Goal: Use online tool/utility

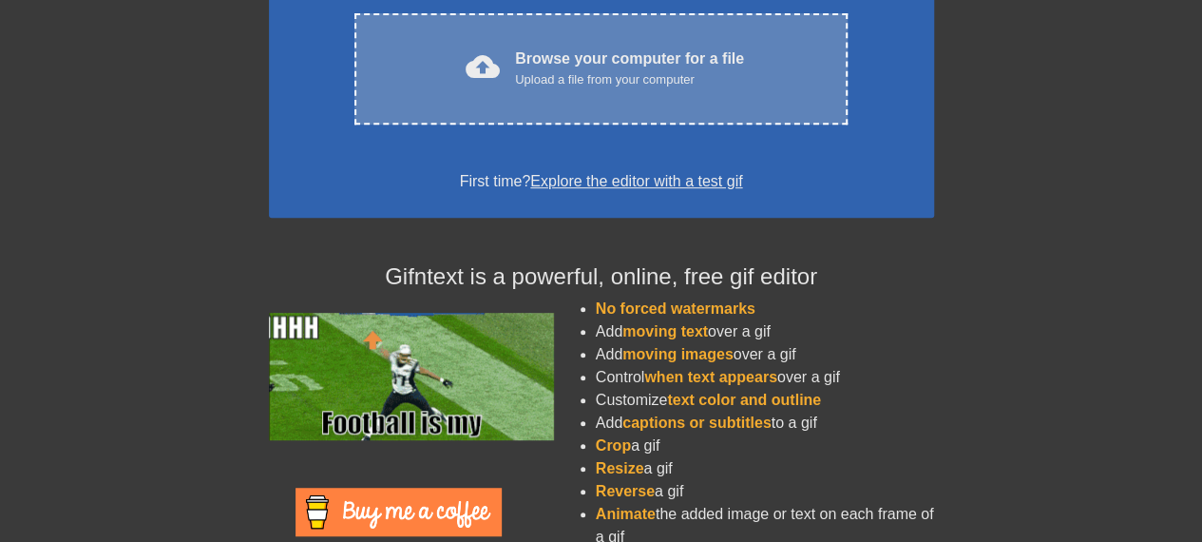
scroll to position [397, 0]
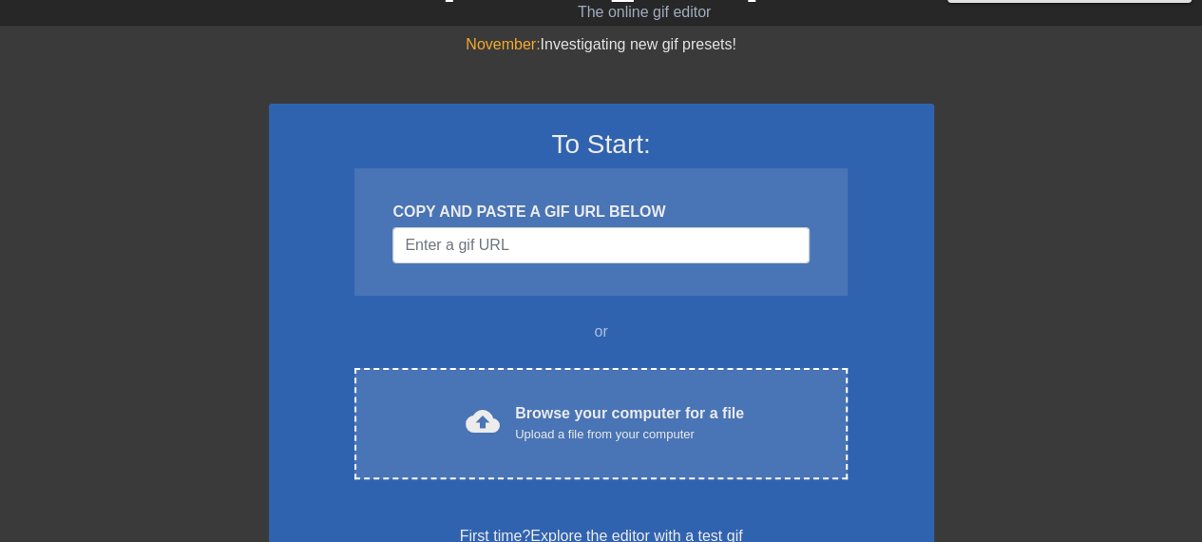
scroll to position [44, 0]
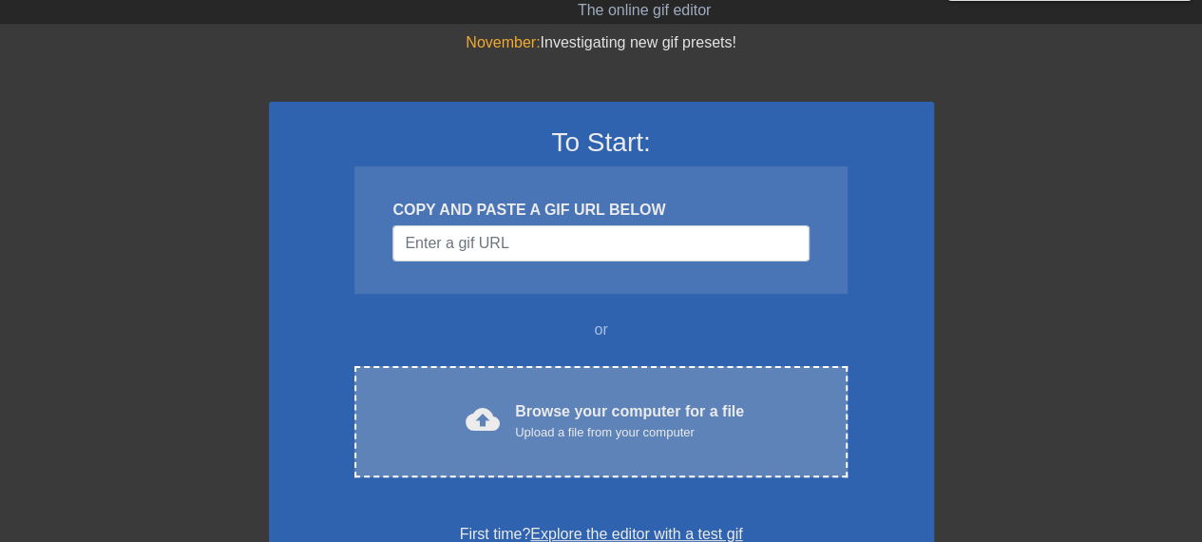
click at [555, 392] on div "cloud_upload Browse your computer for a file Upload a file from your computer C…" at bounding box center [601, 421] width 492 height 111
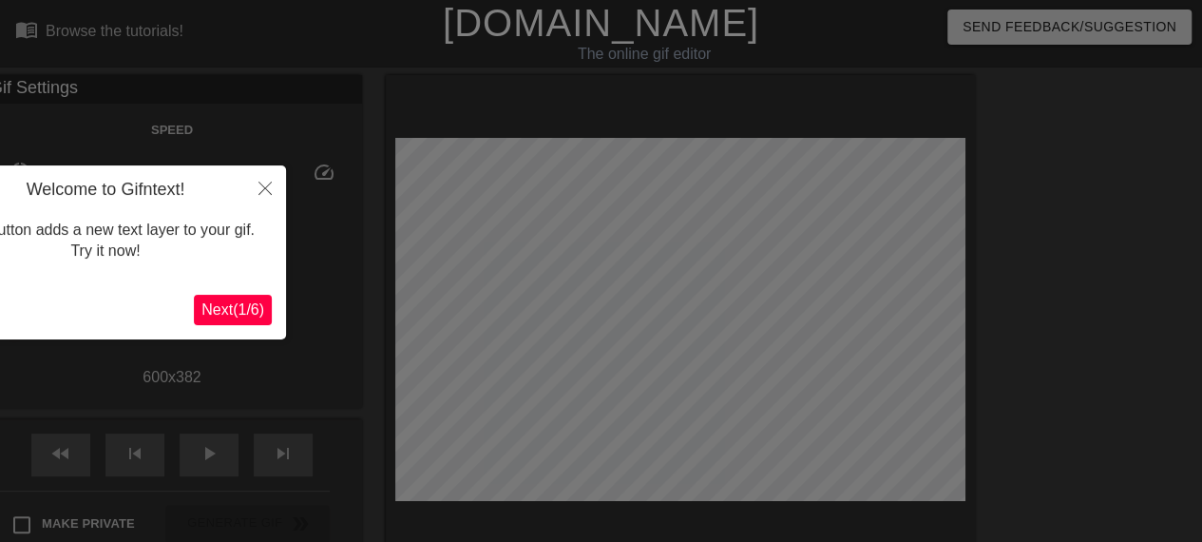
scroll to position [47, 0]
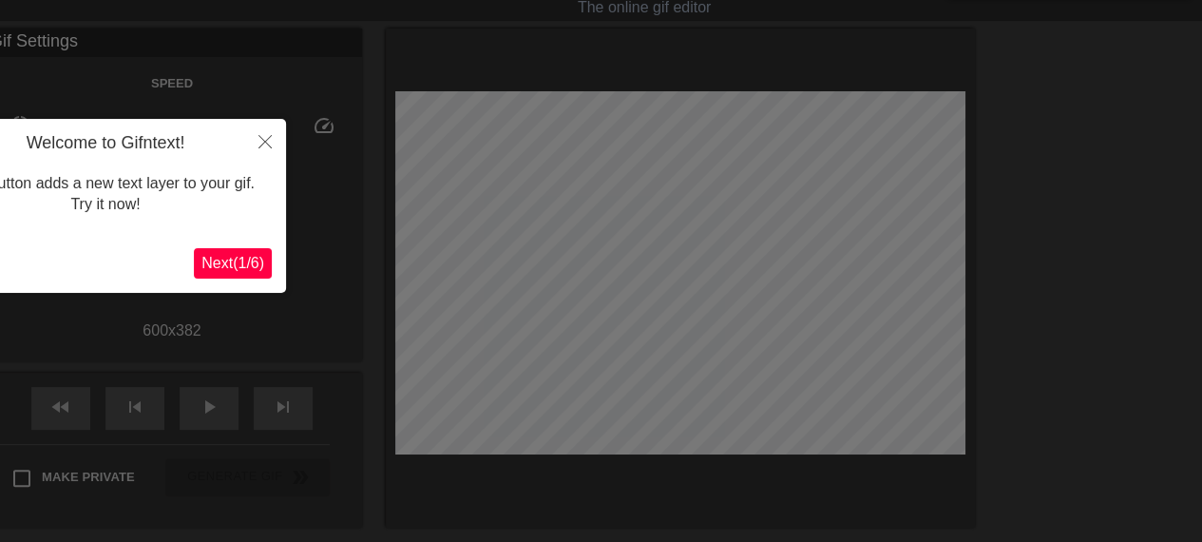
click at [256, 260] on span "Next ( 1 / 6 )" at bounding box center [232, 263] width 63 height 16
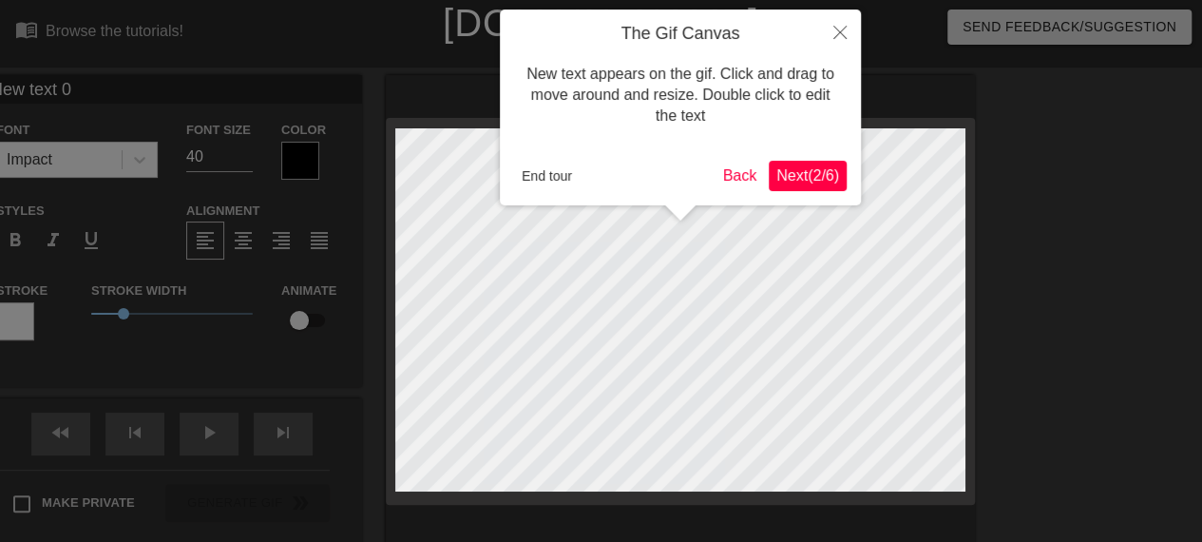
click at [813, 186] on button "Next ( 2 / 6 )" at bounding box center [808, 176] width 78 height 30
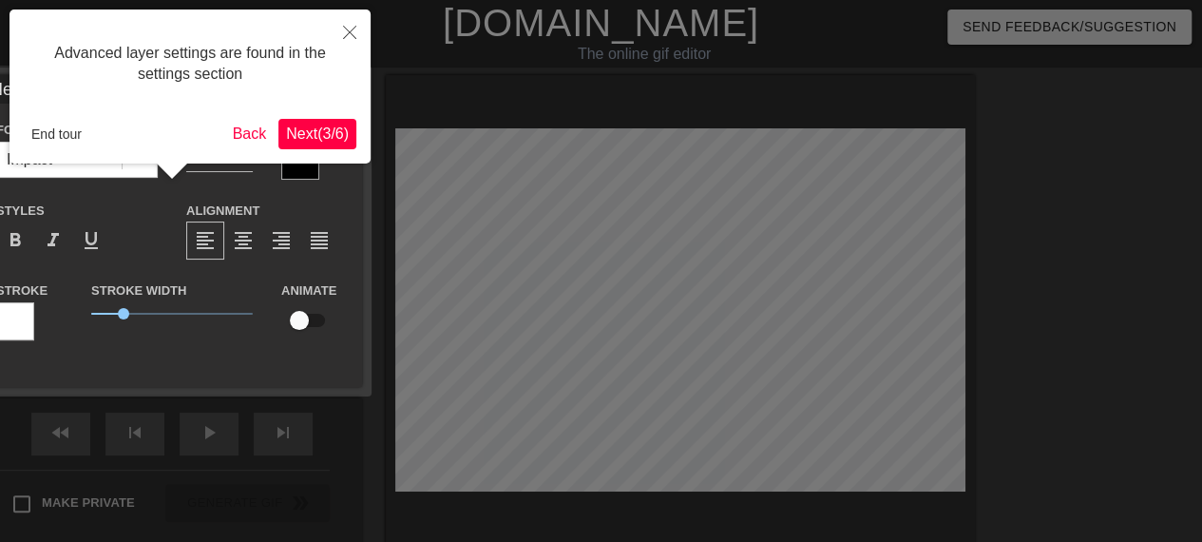
scroll to position [47, 0]
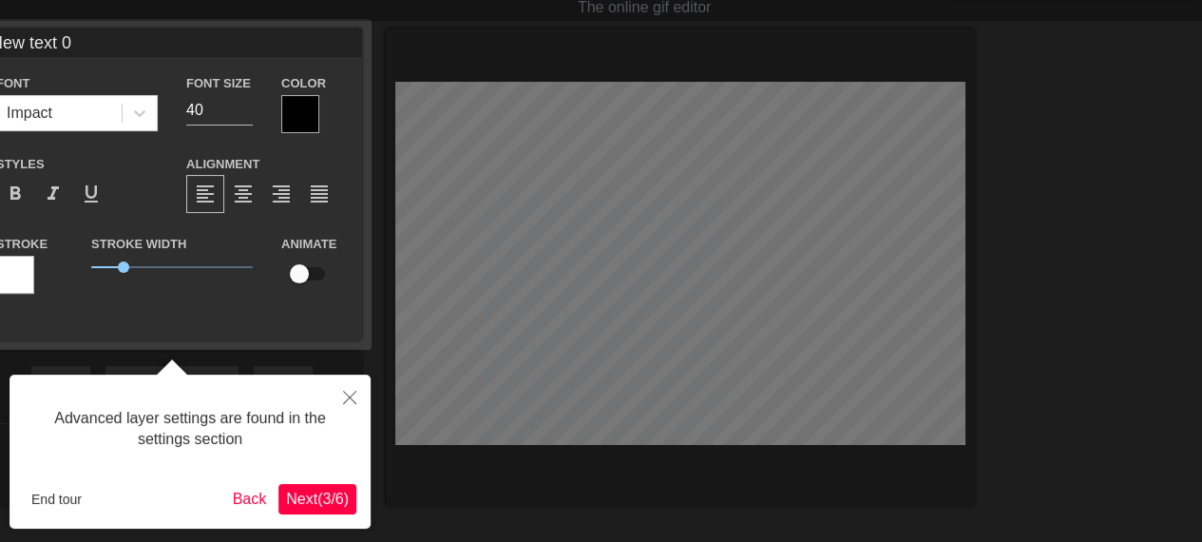
click at [316, 510] on button "Next ( 3 / 6 )" at bounding box center [317, 499] width 78 height 30
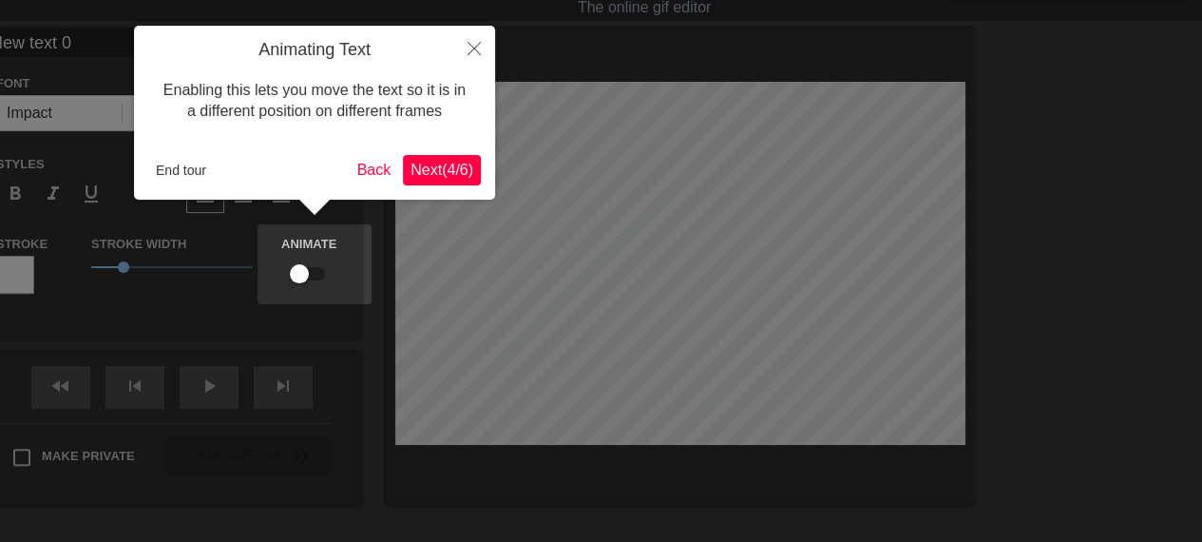
scroll to position [0, 0]
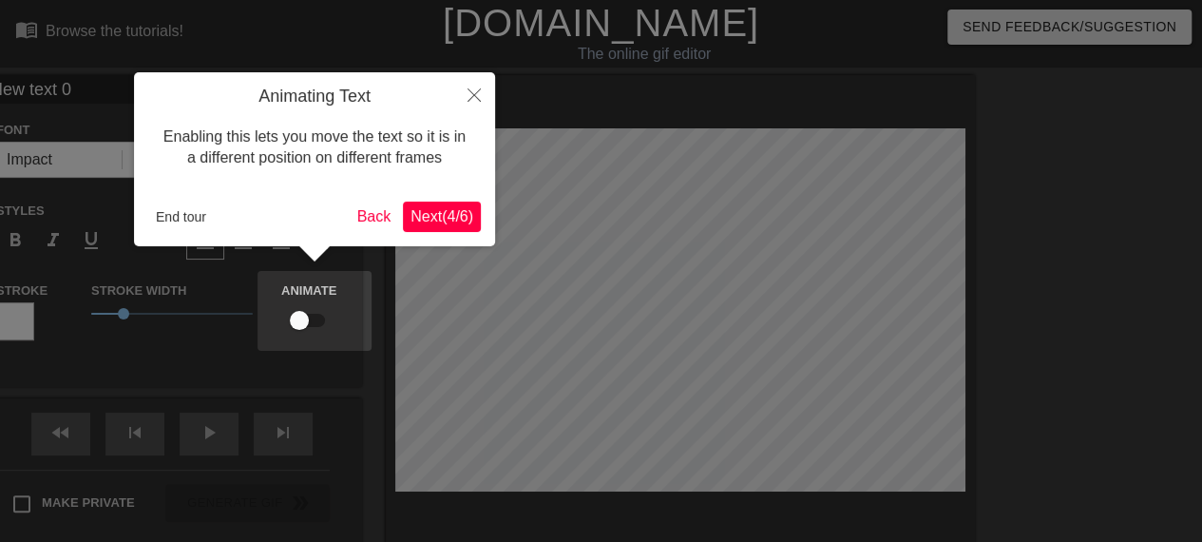
click at [437, 223] on span "Next ( 4 / 6 )" at bounding box center [442, 216] width 63 height 16
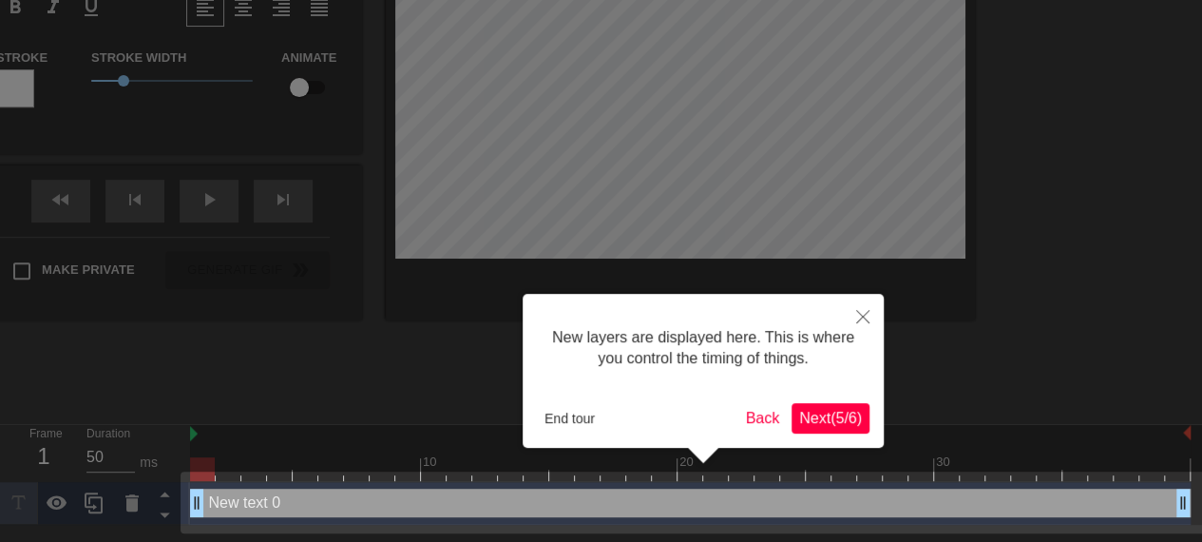
click at [840, 434] on div "New layers are displayed here. This is where you control the timing of things. …" at bounding box center [703, 371] width 361 height 154
click at [852, 416] on span "Next ( 5 / 6 )" at bounding box center [830, 418] width 63 height 16
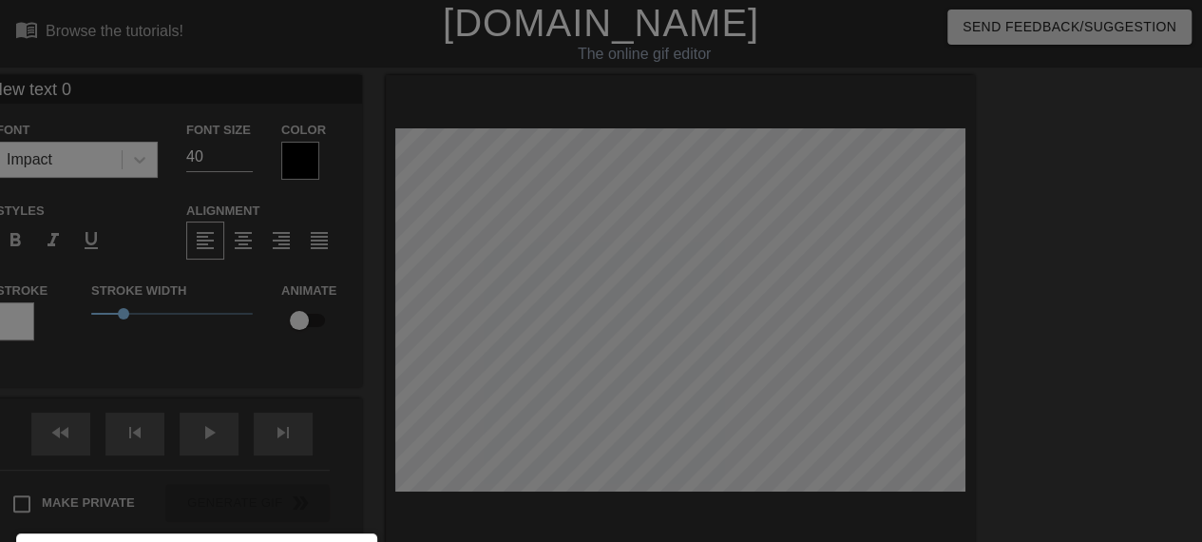
scroll to position [225, 0]
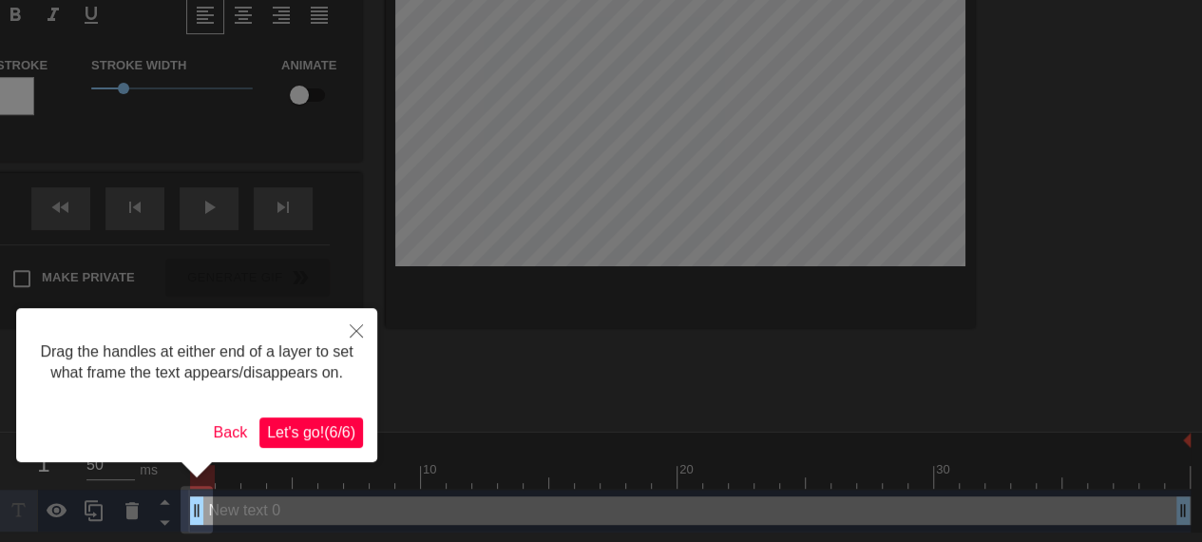
click at [317, 440] on span "Let's go! ( 6 / 6 )" at bounding box center [311, 432] width 88 height 16
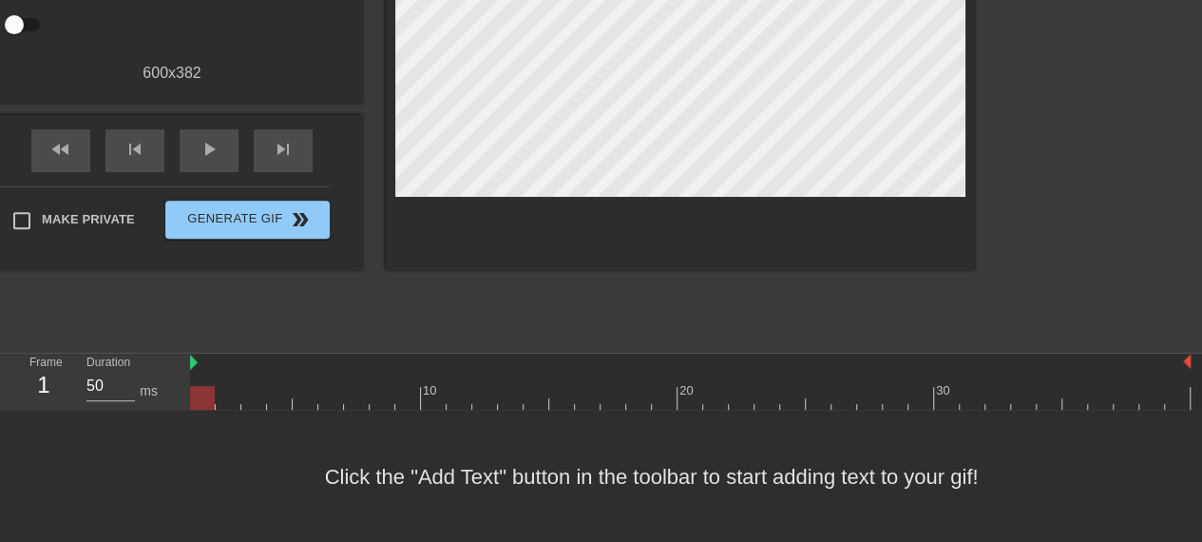
scroll to position [0, 0]
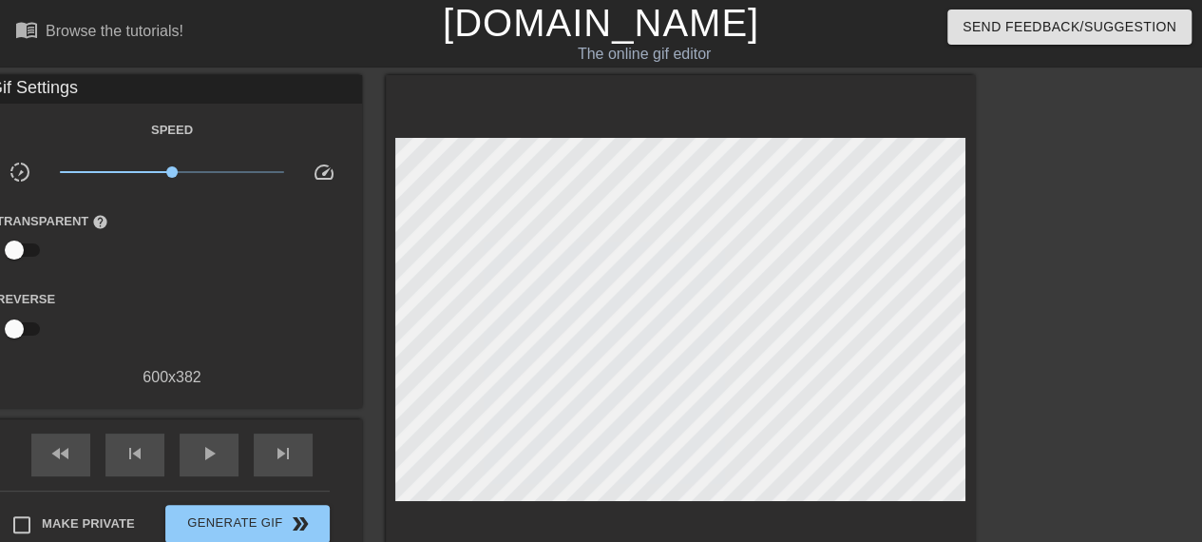
drag, startPoint x: 15, startPoint y: 96, endPoint x: 0, endPoint y: 86, distance: 17.9
click at [0, 86] on div "Gif Settings" at bounding box center [172, 89] width 380 height 29
click at [608, 245] on div "title add_circle image add_circle crop photo_size_select_large help keyboard Gi…" at bounding box center [447, 324] width 1056 height 499
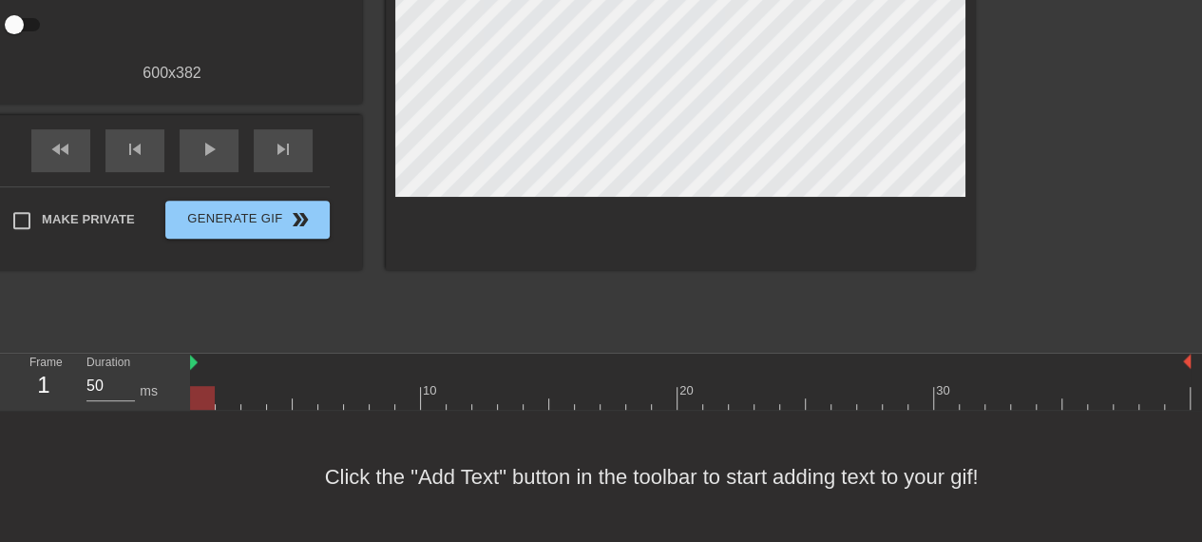
drag, startPoint x: 423, startPoint y: 475, endPoint x: 310, endPoint y: 465, distance: 113.6
click at [310, 465] on div "Click the "Add Text" button in the toolbar to start adding text to your gif!" at bounding box center [601, 477] width 1202 height 132
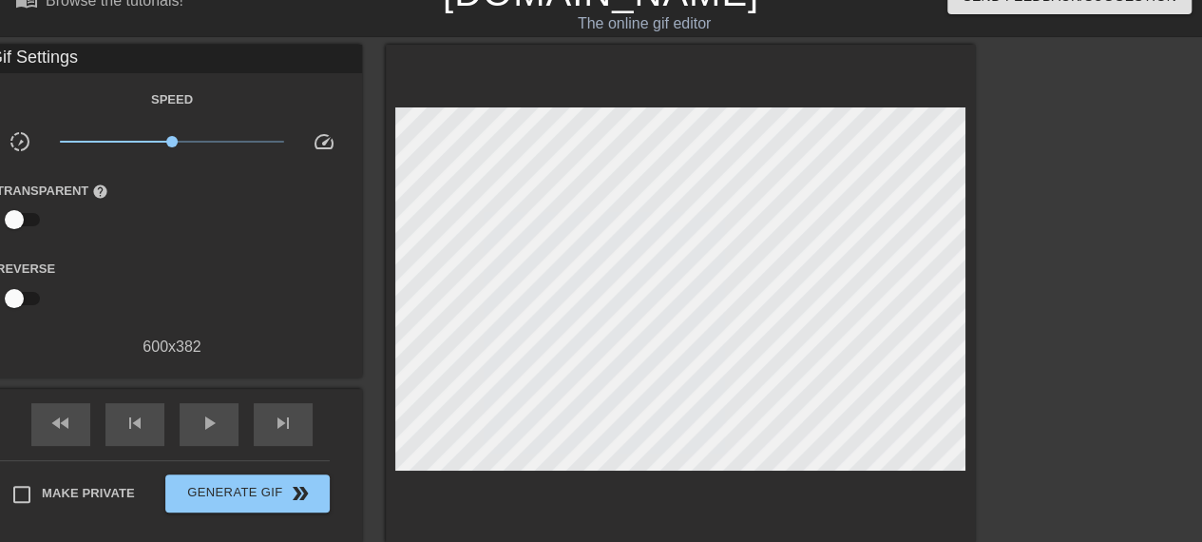
scroll to position [0, 0]
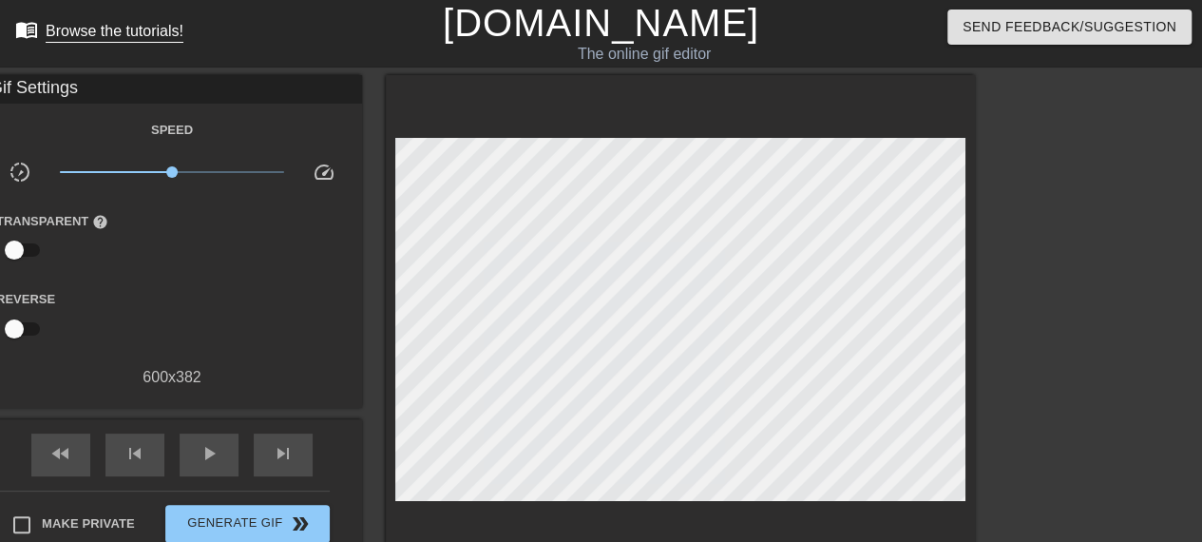
click at [25, 35] on span "menu_book" at bounding box center [26, 29] width 23 height 23
